Goal: Navigation & Orientation: Find specific page/section

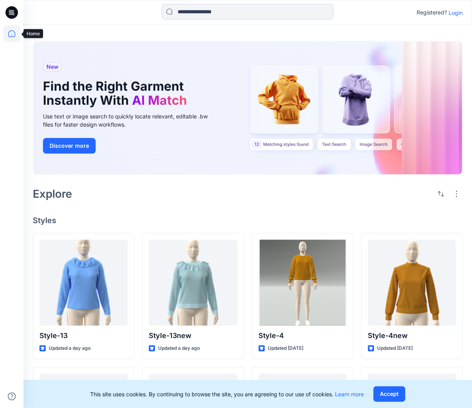
click at [9, 33] on icon at bounding box center [11, 33] width 17 height 17
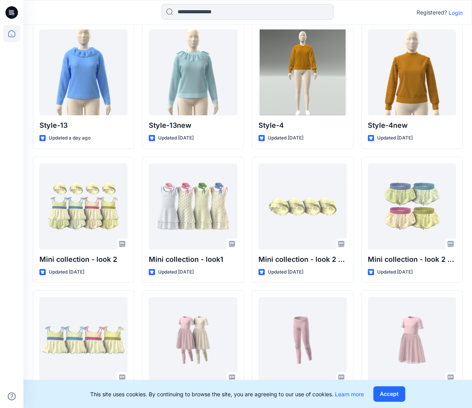
scroll to position [255, 0]
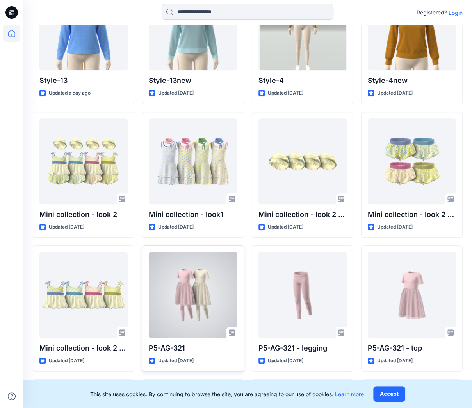
click at [179, 325] on div at bounding box center [193, 295] width 88 height 86
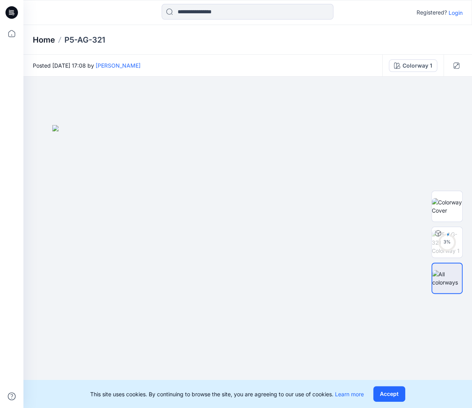
click at [44, 41] on p "Home" at bounding box center [44, 39] width 22 height 11
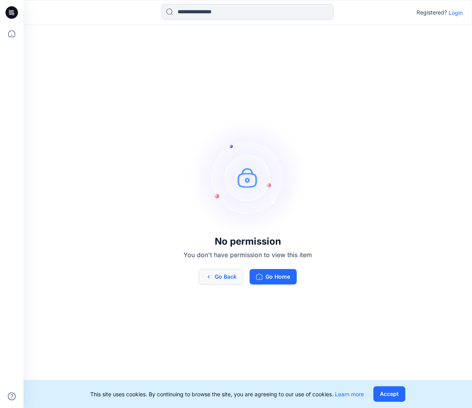
click at [222, 280] on button "Go Back" at bounding box center [221, 277] width 45 height 16
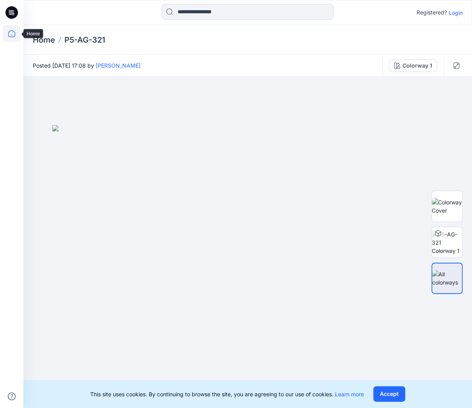
click at [12, 34] on icon at bounding box center [11, 33] width 17 height 17
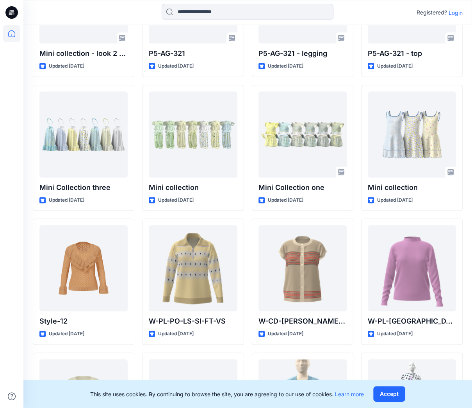
scroll to position [556, 0]
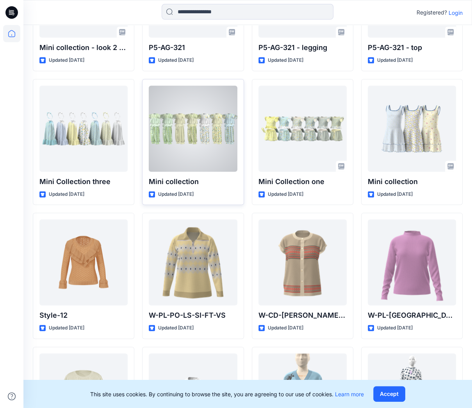
click at [173, 191] on p "Updated 4 days ago" at bounding box center [176, 194] width 36 height 8
click at [190, 137] on div at bounding box center [193, 129] width 88 height 86
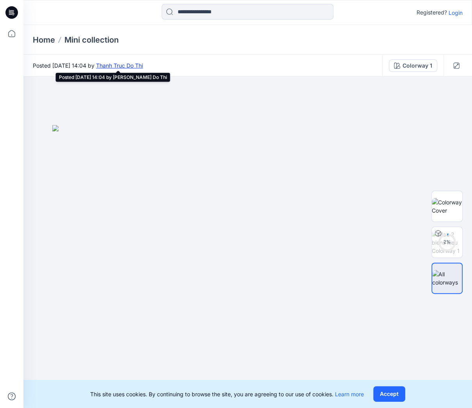
click at [143, 62] on link "Thanh Truc Do Thi" at bounding box center [119, 65] width 47 height 7
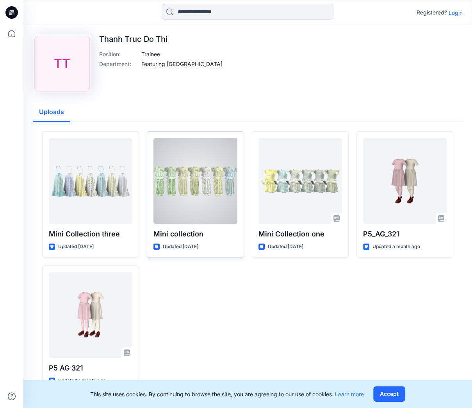
click at [198, 210] on div at bounding box center [196, 181] width 84 height 86
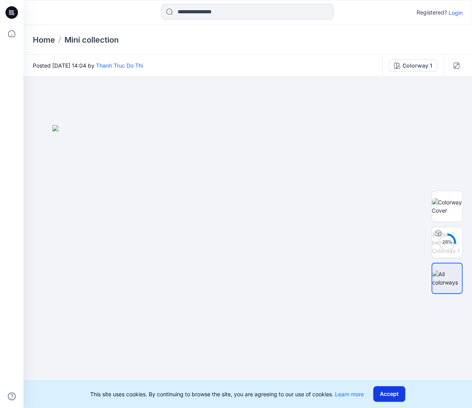
click at [388, 394] on button "Accept" at bounding box center [390, 394] width 32 height 16
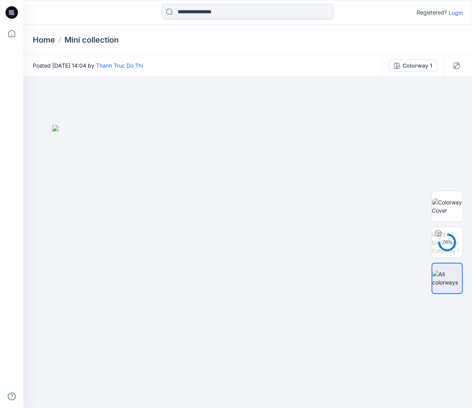
click at [459, 13] on p "Login" at bounding box center [456, 13] width 14 height 8
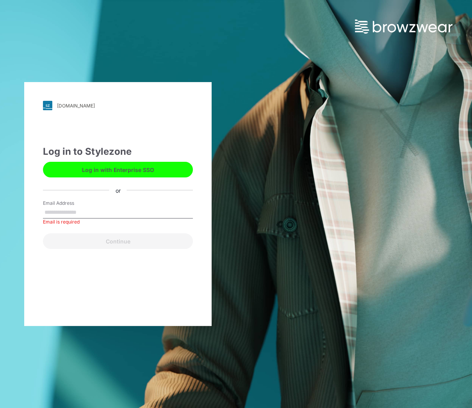
click at [108, 170] on button "Log in with Enterprise SSO" at bounding box center [118, 170] width 150 height 16
